Goal: Transaction & Acquisition: Book appointment/travel/reservation

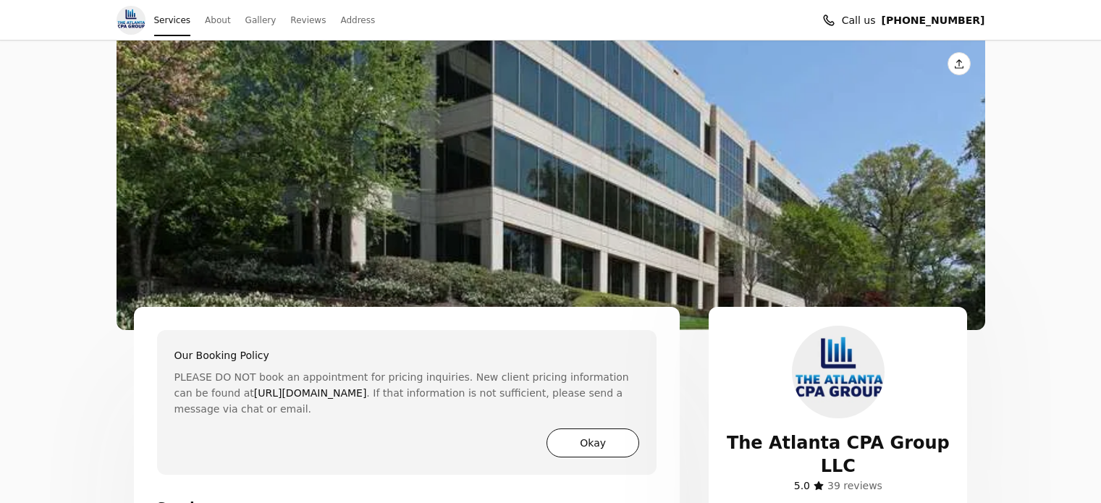
scroll to position [386, 0]
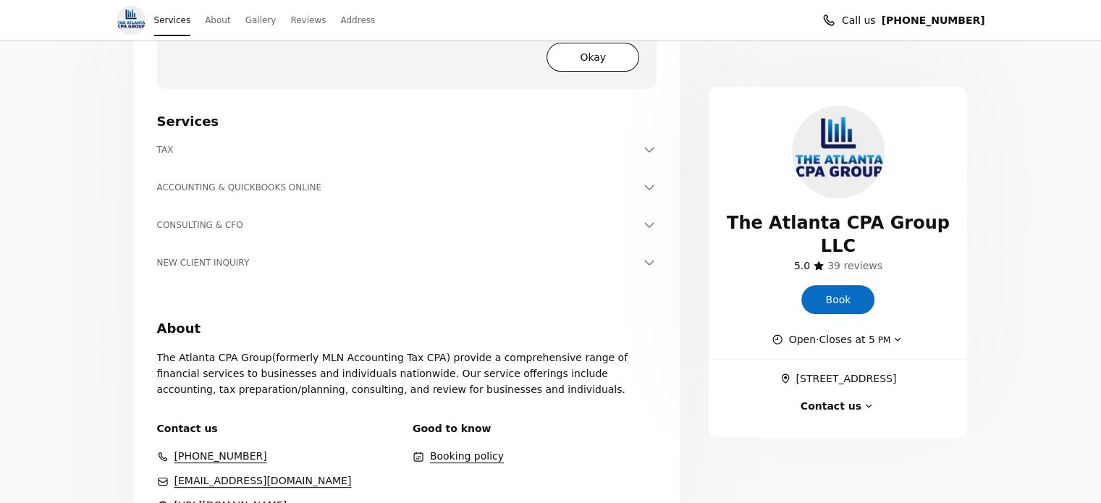
click at [210, 150] on h3 "TAX" at bounding box center [398, 150] width 483 height 14
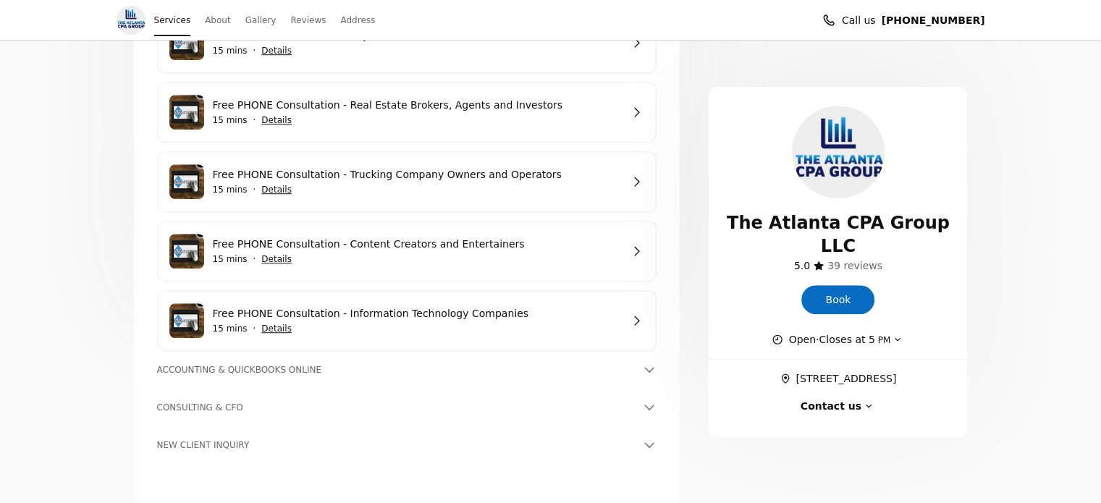
scroll to position [965, 0]
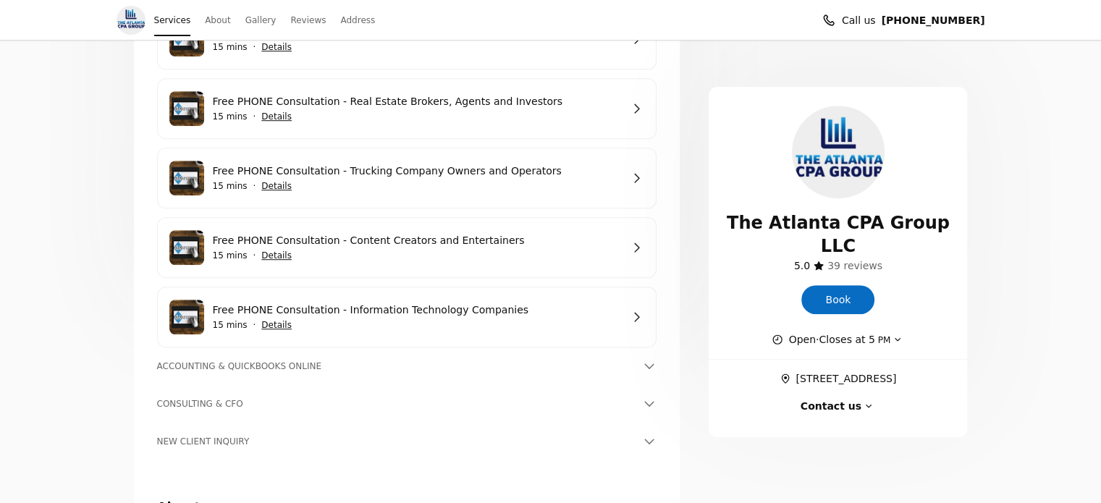
click at [376, 372] on h3 "ACCOUNTING & QUICKBOOKS ONLINE" at bounding box center [398, 366] width 483 height 14
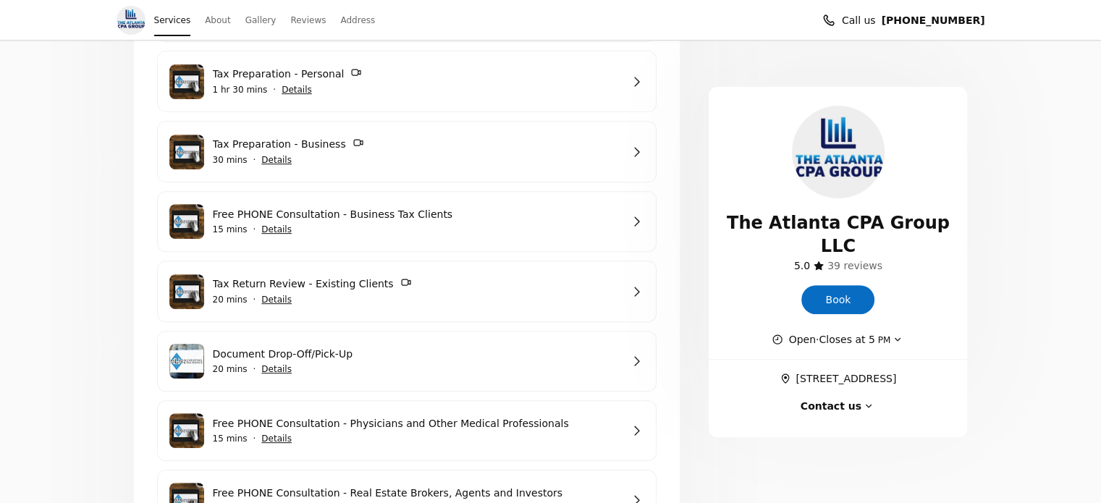
scroll to position [579, 0]
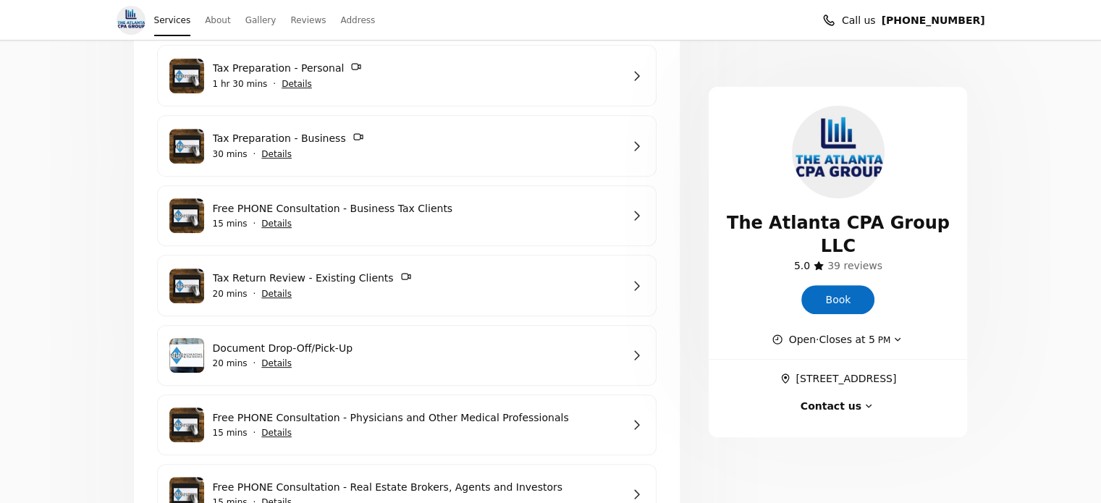
click at [279, 297] on span "Show details for Tax Return Review - Existing Clients" at bounding box center [277, 294] width 32 height 32
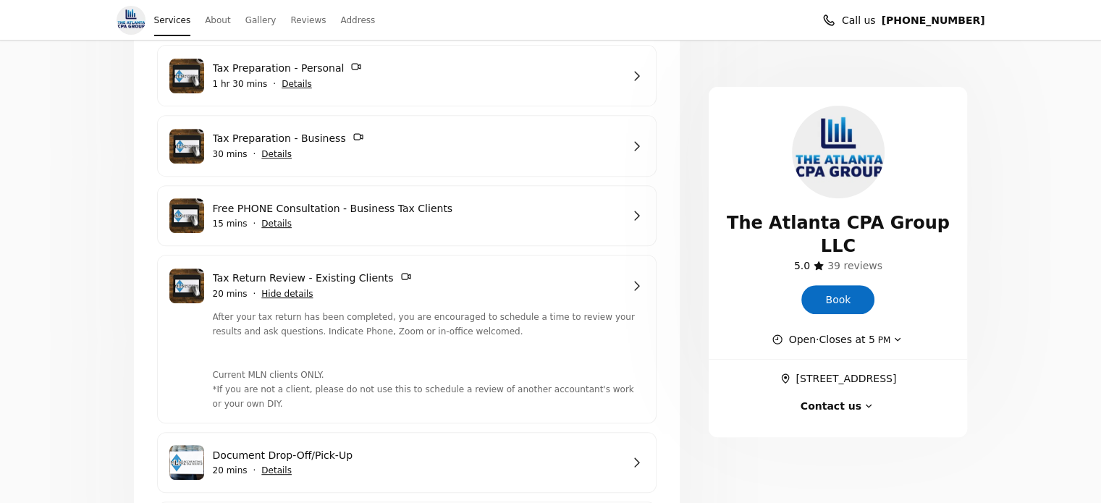
click at [374, 147] on link "Tax Preparation - Business" at bounding box center [417, 138] width 409 height 17
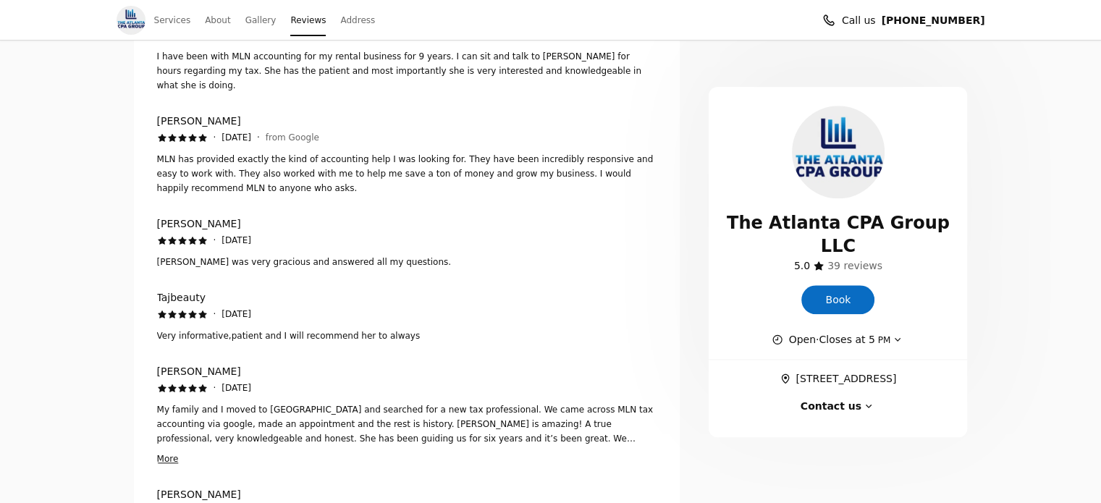
click at [171, 17] on link "Services" at bounding box center [172, 20] width 37 height 20
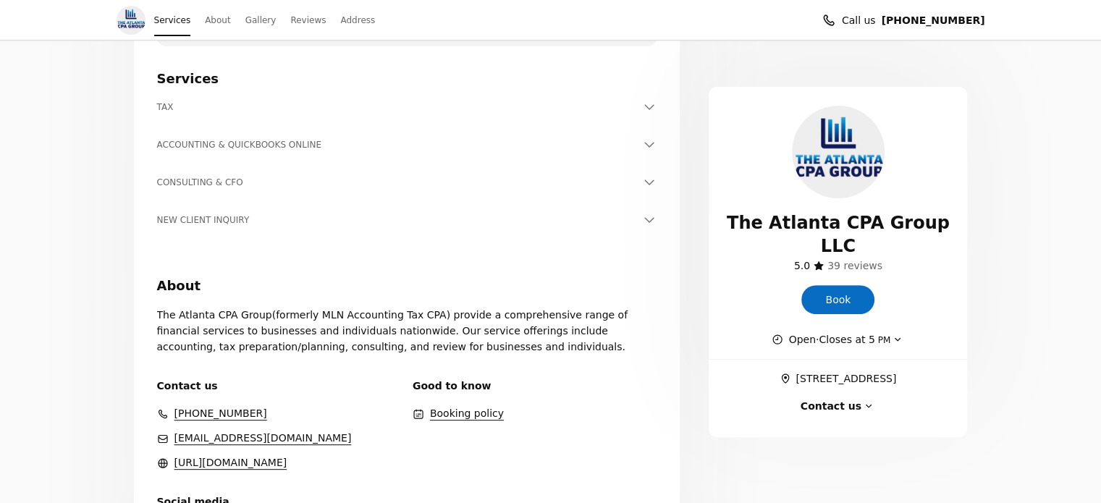
scroll to position [434, 0]
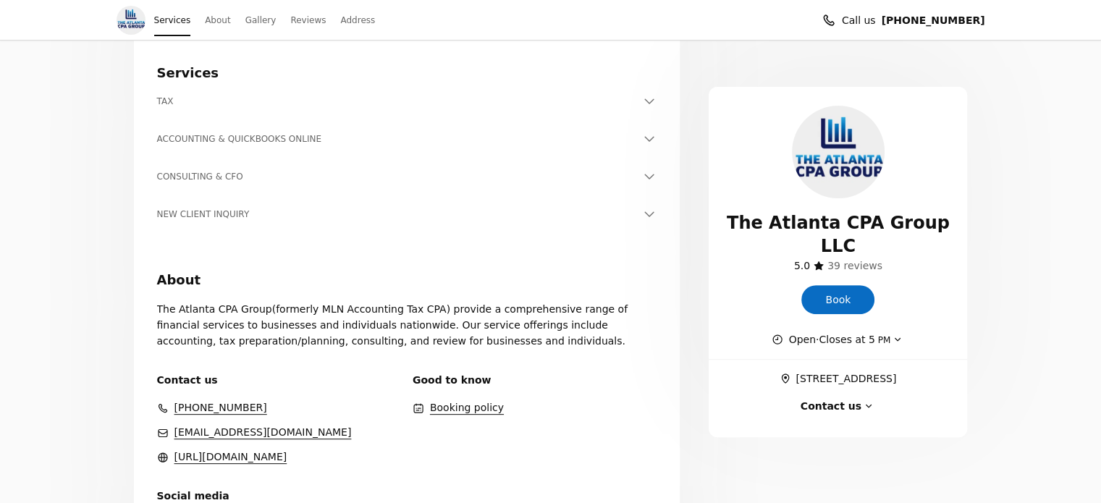
click at [265, 149] on div "ACCOUNTING & QUICKBOOKS ONLINE Book In-Office Appointment Existing Clients Only…" at bounding box center [407, 146] width 500 height 29
click at [272, 143] on h3 "ACCOUNTING & QUICKBOOKS ONLINE" at bounding box center [398, 139] width 483 height 14
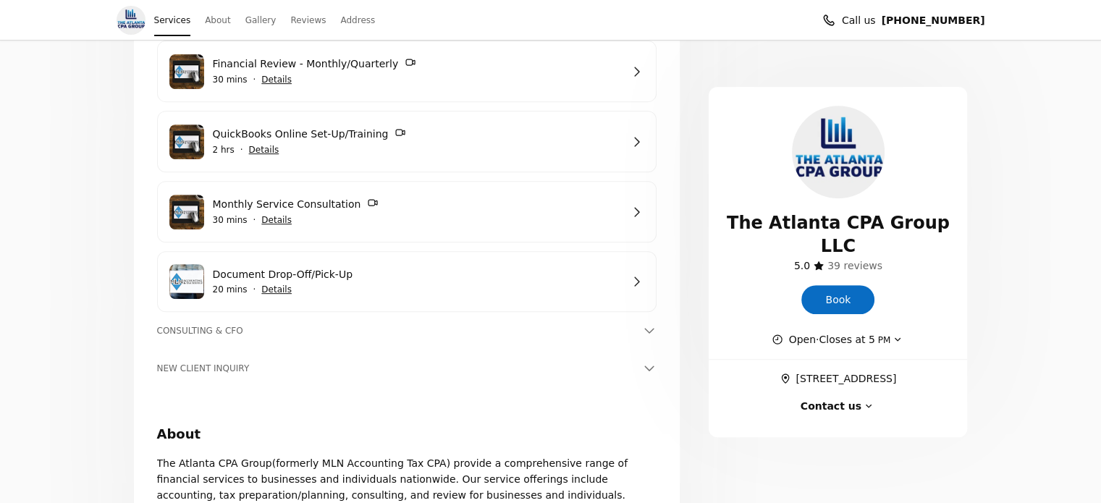
scroll to position [627, 0]
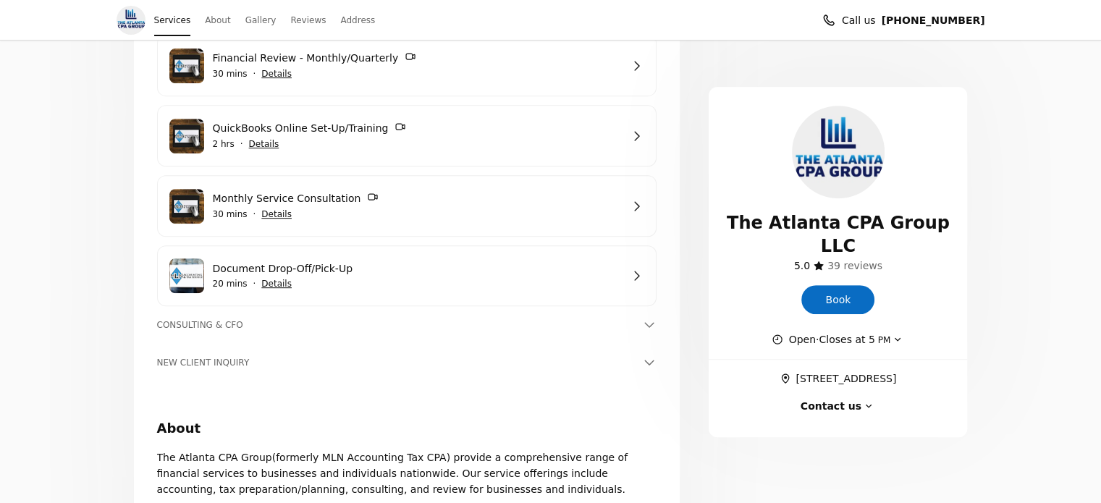
click at [266, 75] on span "Show details for Financial Review - Monthly/Quarterly" at bounding box center [277, 74] width 32 height 32
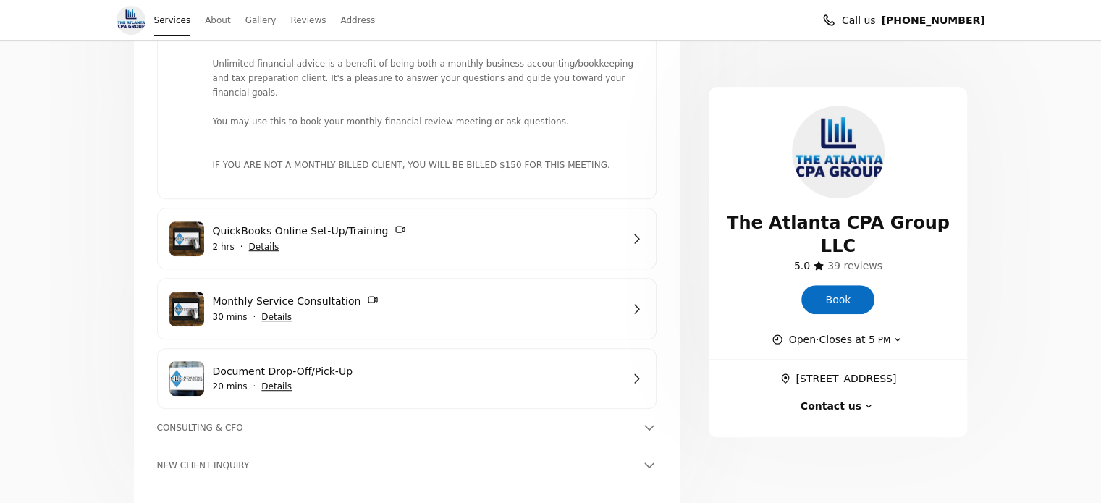
scroll to position [820, 0]
click at [247, 420] on h3 "CONSULTING & CFO" at bounding box center [398, 427] width 483 height 14
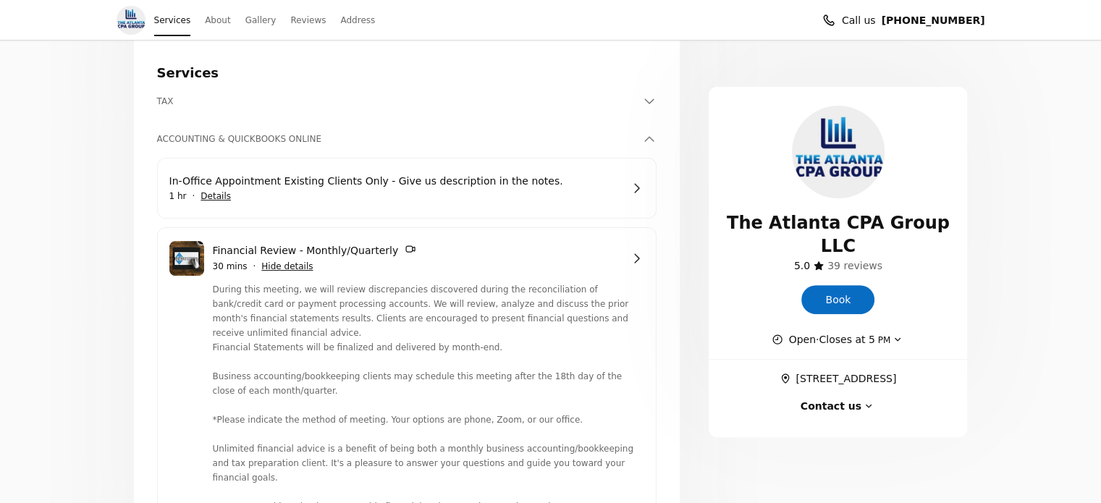
scroll to position [241, 0]
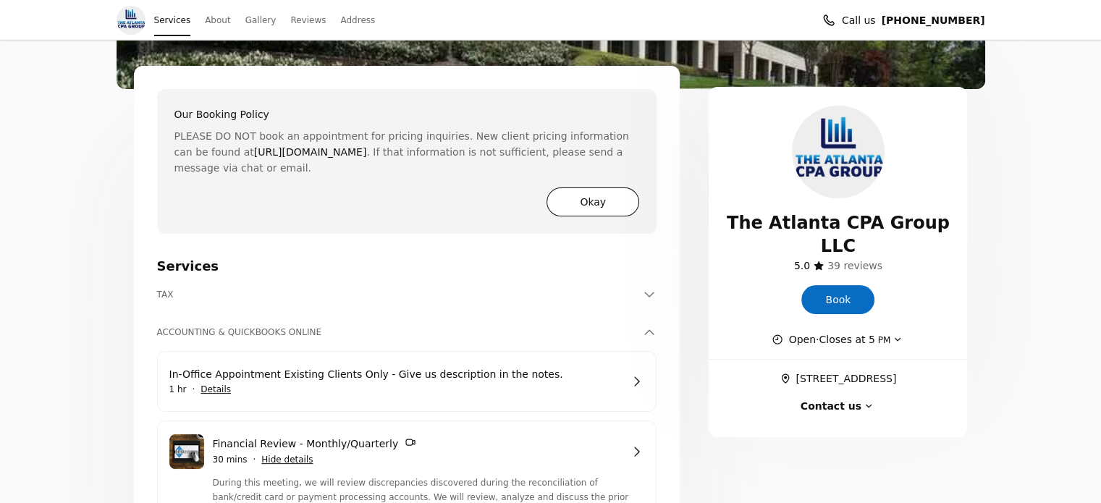
click at [258, 299] on h3 "TAX" at bounding box center [398, 294] width 483 height 14
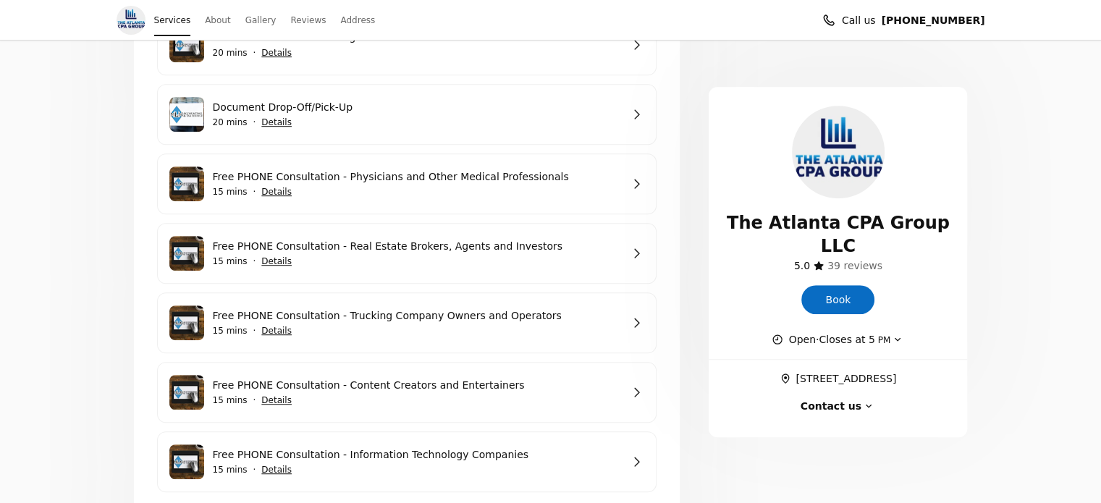
scroll to position [627, 0]
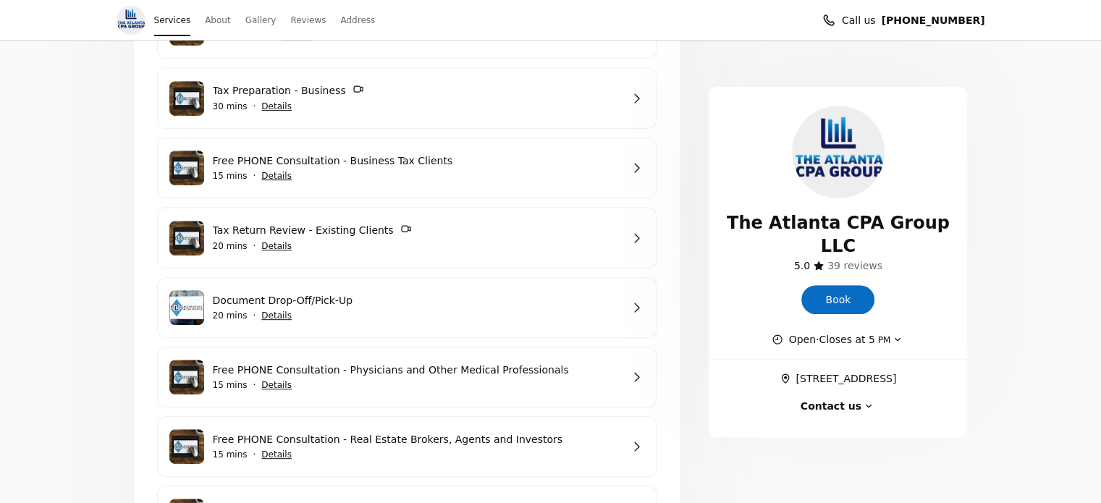
click at [271, 107] on span "Show details for Tax Preparation - Business" at bounding box center [277, 106] width 32 height 32
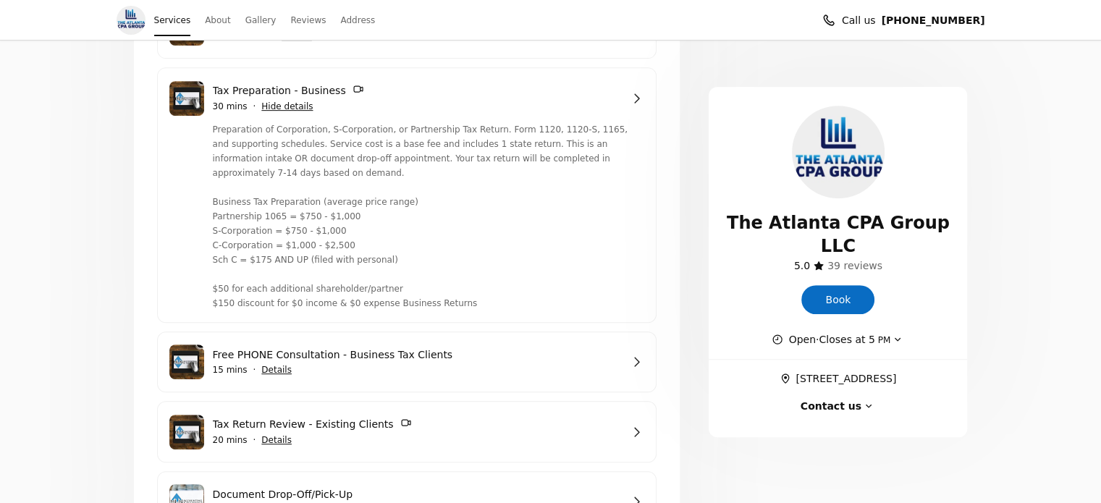
scroll to position [820, 0]
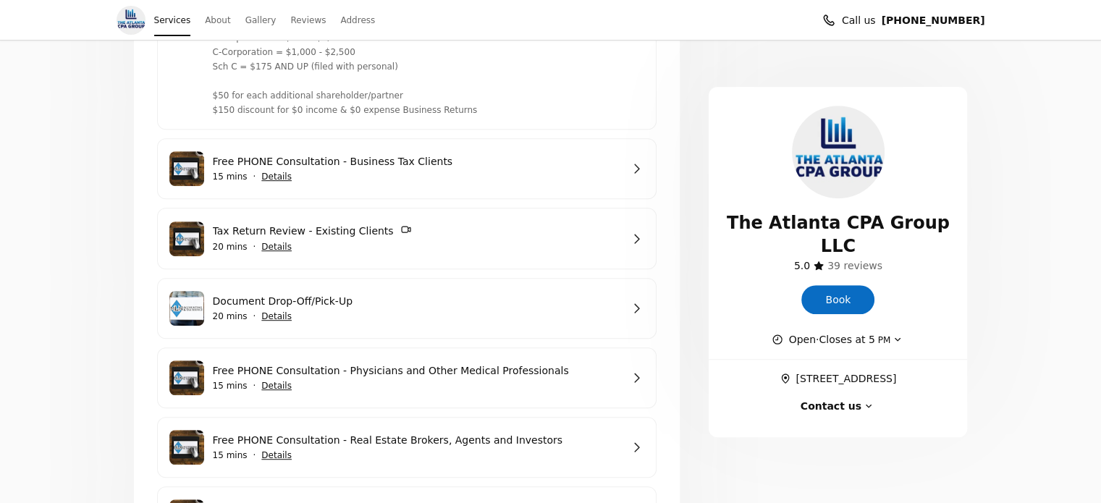
click at [282, 233] on span "Show details for Tax Return Review - Existing Clients" at bounding box center [277, 247] width 32 height 32
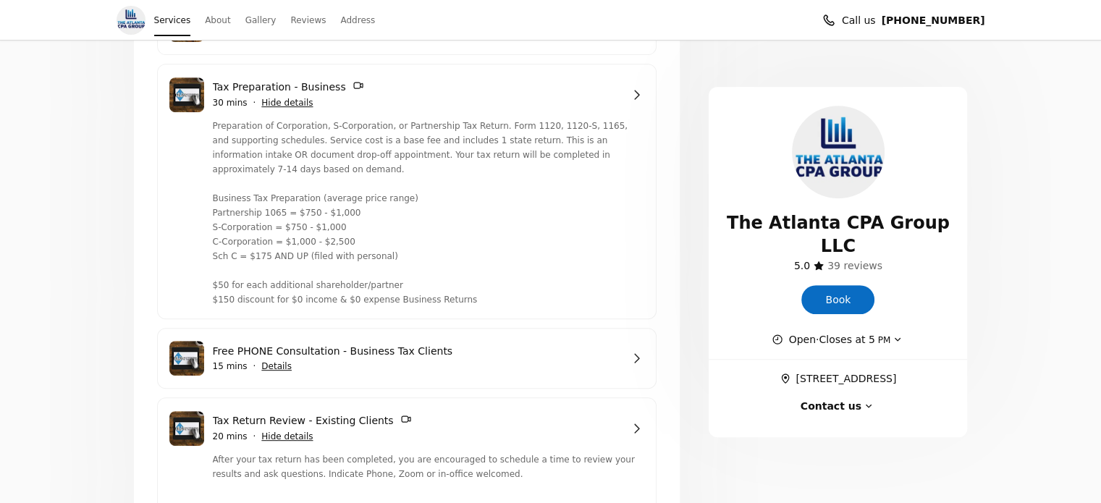
scroll to position [627, 0]
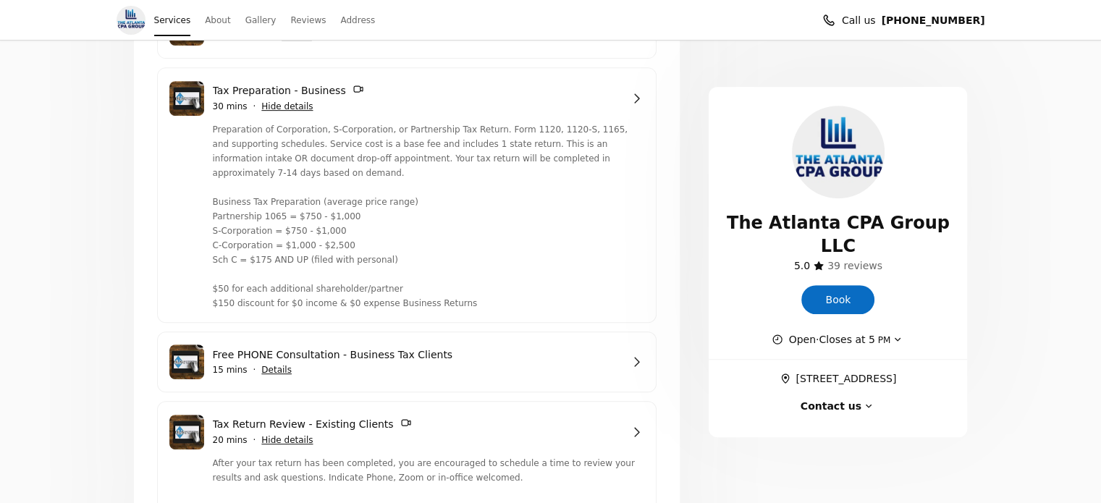
click at [339, 88] on link "Tax Preparation - Business" at bounding box center [417, 90] width 409 height 17
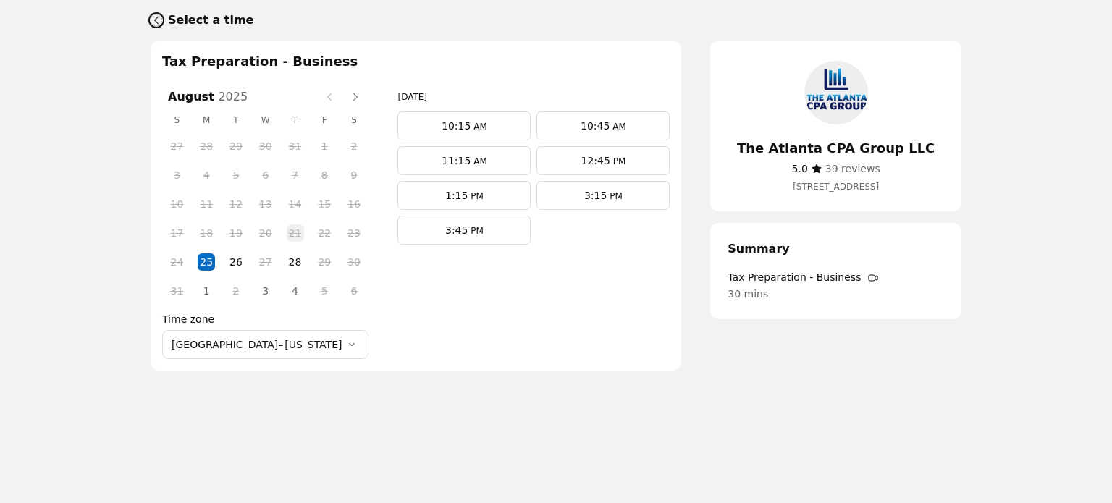
click at [151, 17] on icon "Back" at bounding box center [157, 20] width 12 height 12
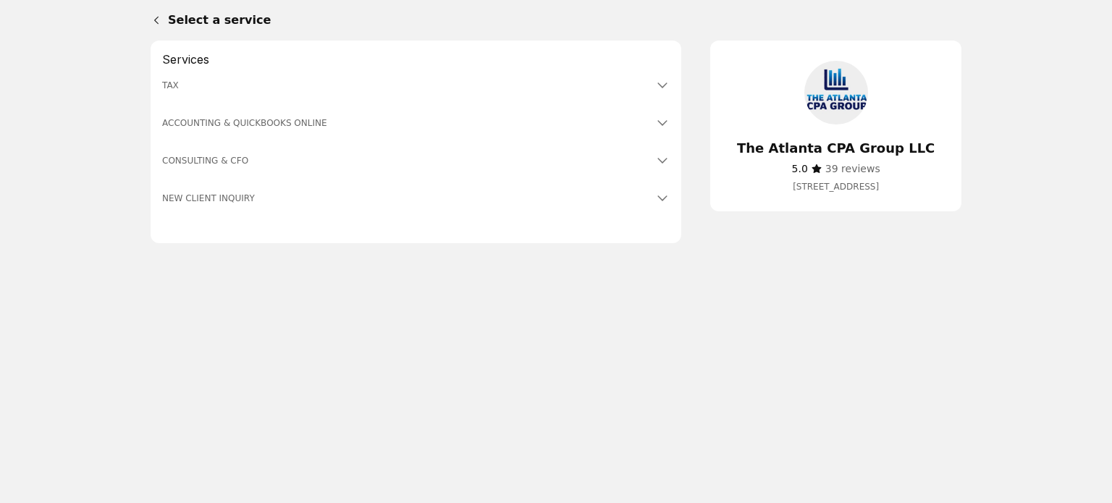
click at [266, 83] on h3 "TAX" at bounding box center [407, 85] width 490 height 14
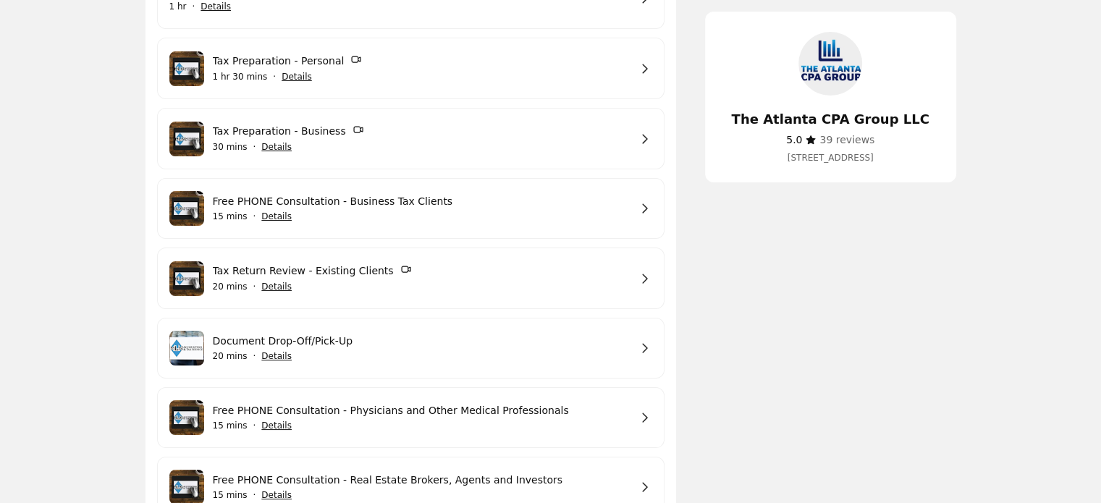
scroll to position [192, 0]
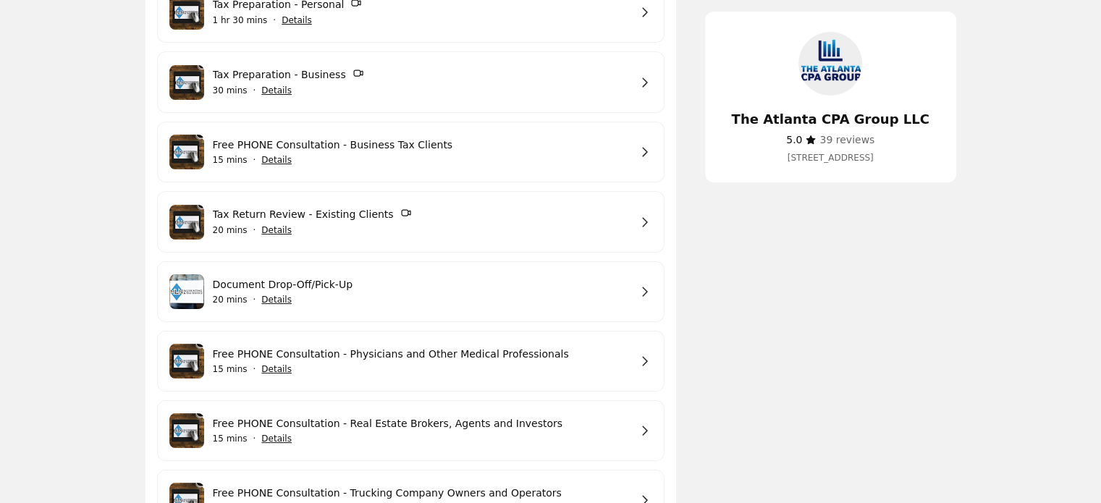
click at [374, 223] on link "Tax Return Review - Existing Clients" at bounding box center [421, 214] width 416 height 17
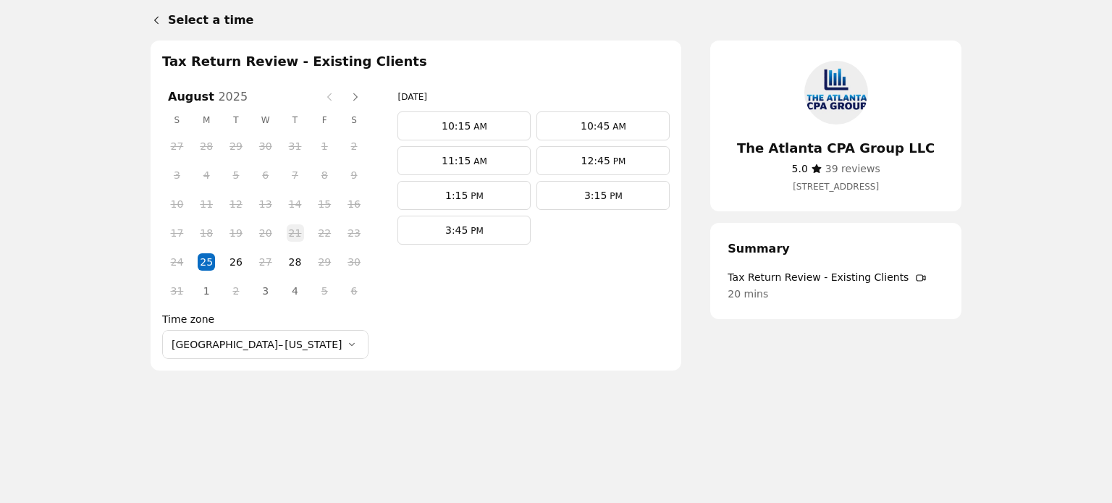
click at [284, 263] on span "28" at bounding box center [295, 262] width 22 height 22
click at [225, 263] on span "26" at bounding box center [236, 262] width 22 height 22
click at [284, 259] on span "28" at bounding box center [295, 262] width 22 height 22
click at [606, 200] on span "PM" at bounding box center [613, 196] width 15 height 10
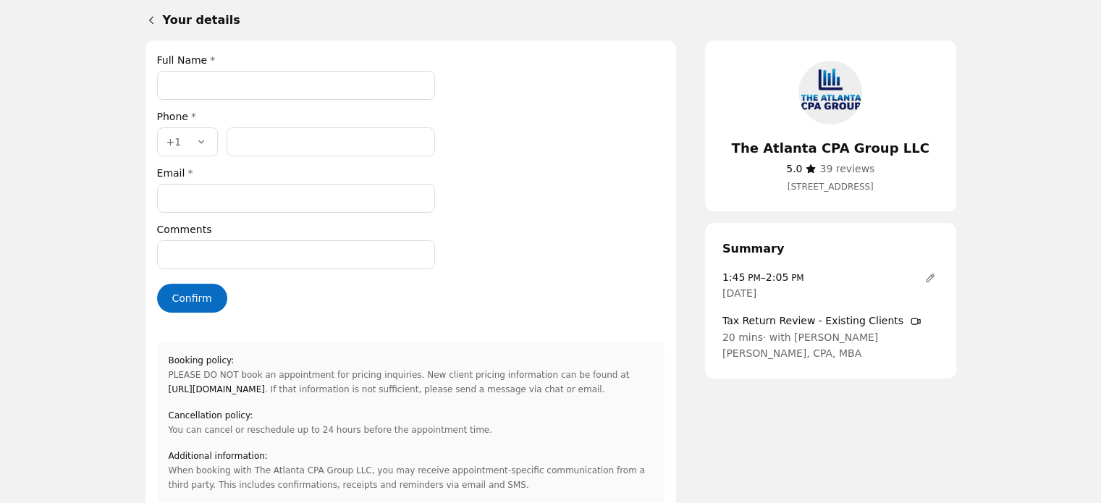
click at [274, 83] on input "Full Name *" at bounding box center [296, 85] width 278 height 29
type input "*"
type input "**********"
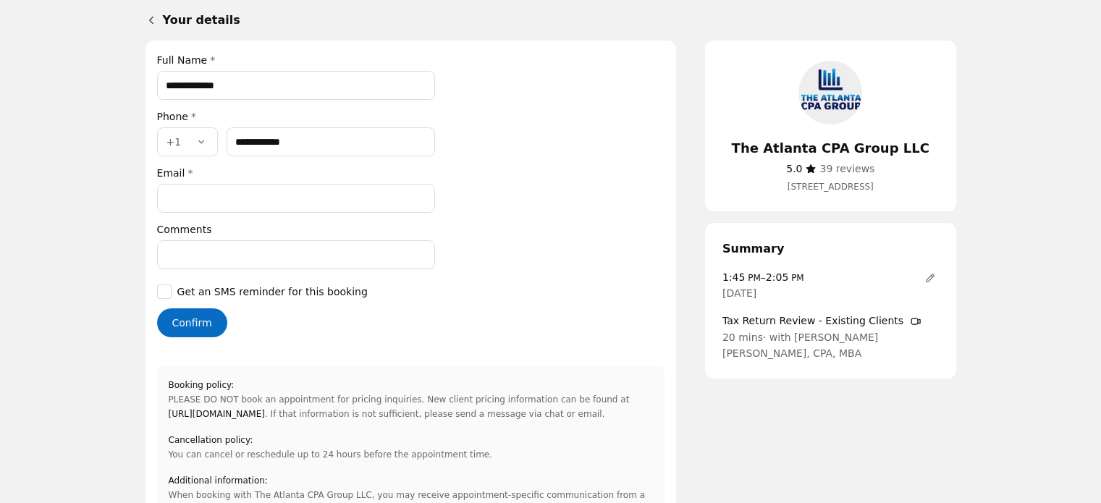
type input "**********"
click at [279, 194] on input "Email *" at bounding box center [296, 198] width 278 height 29
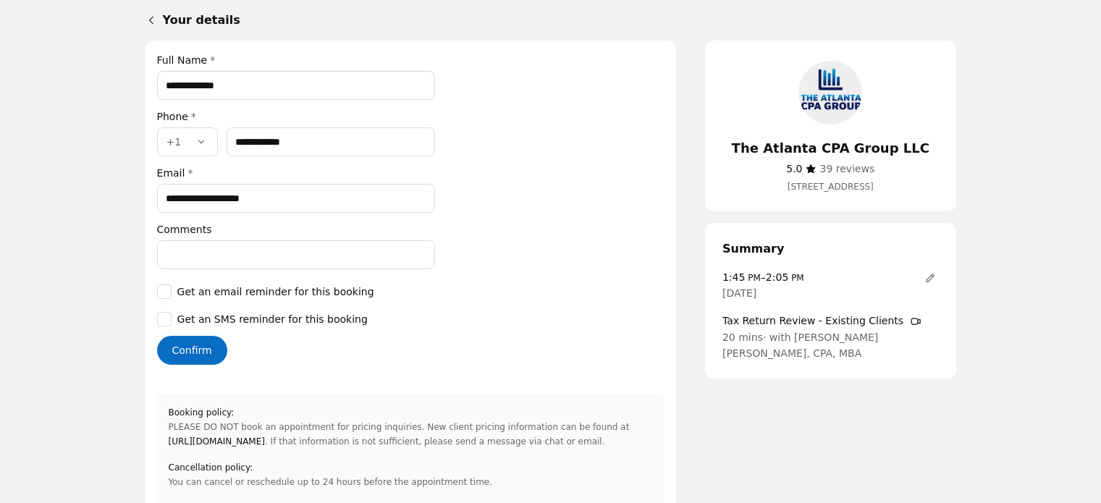
type input "**********"
click at [203, 339] on button "Confirm" at bounding box center [192, 350] width 70 height 29
